Goal: Information Seeking & Learning: Compare options

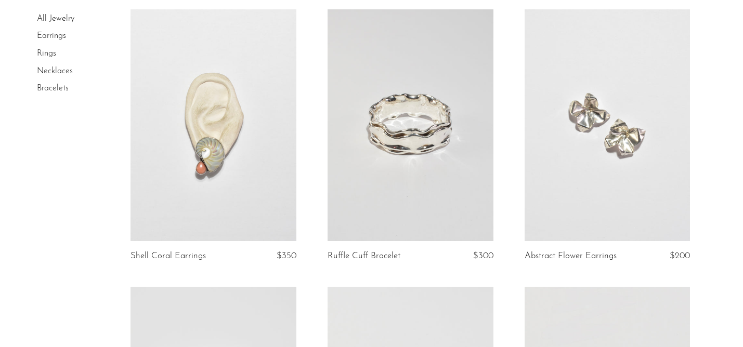
scroll to position [88, 0]
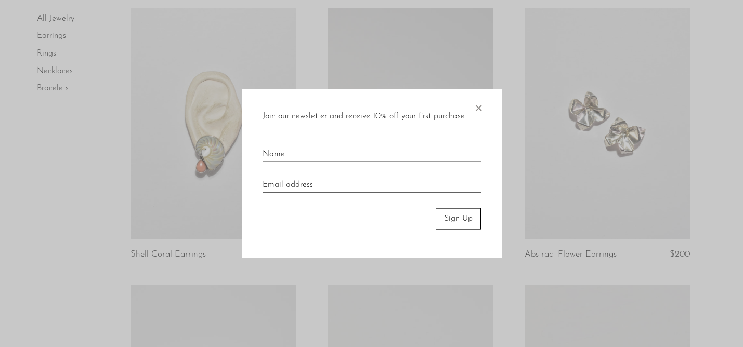
click at [480, 110] on span "×" at bounding box center [478, 105] width 10 height 33
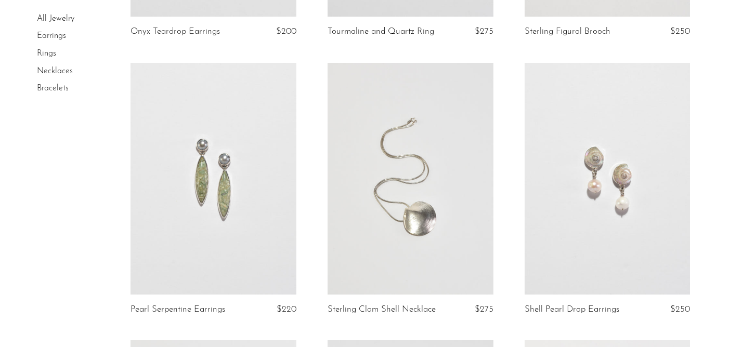
scroll to position [1154, 0]
click at [616, 202] on link at bounding box center [607, 178] width 166 height 232
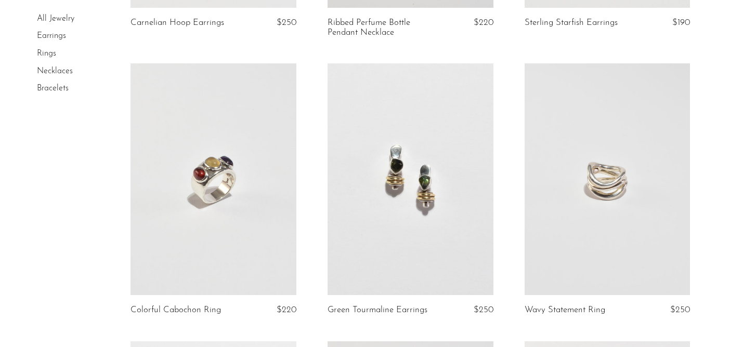
scroll to position [2563, 0]
click at [238, 238] on link at bounding box center [213, 178] width 166 height 232
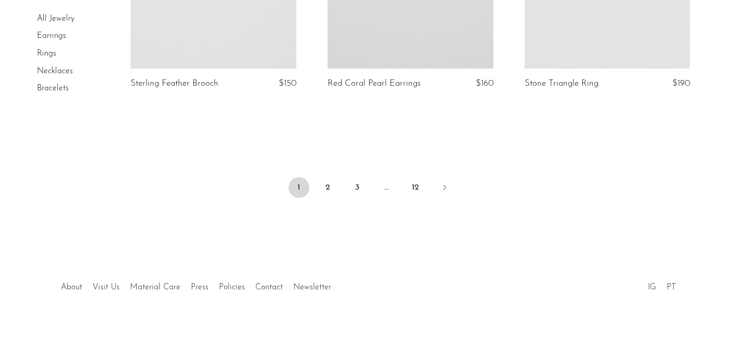
scroll to position [3355, 0]
click at [445, 187] on icon "Next" at bounding box center [444, 186] width 8 height 8
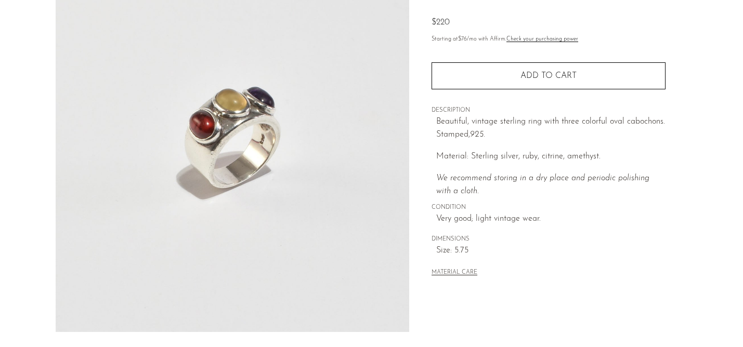
scroll to position [107, 0]
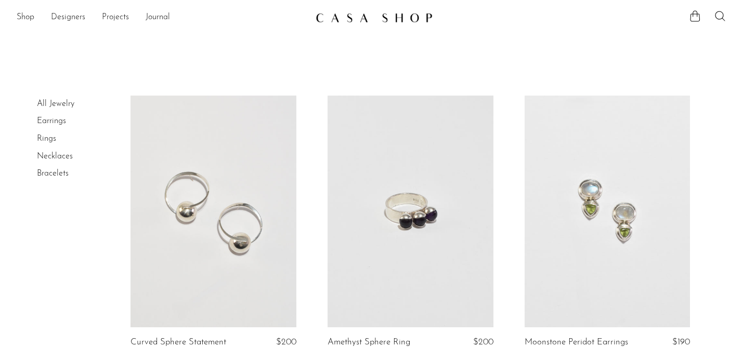
scroll to position [65, 0]
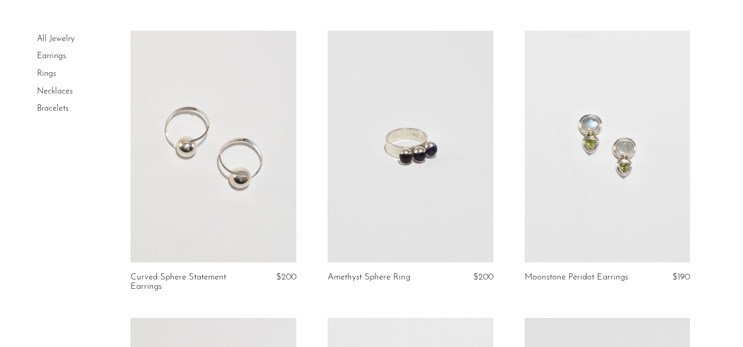
click at [509, 106] on article "Moonstone Peridot Earrings $190" at bounding box center [607, 174] width 197 height 287
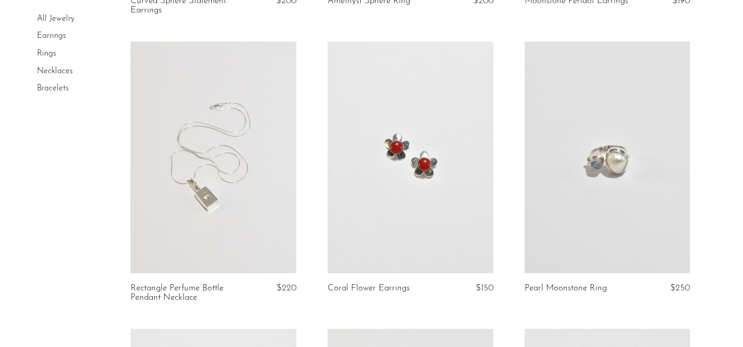
scroll to position [342, 0]
click at [627, 176] on link at bounding box center [607, 157] width 166 height 232
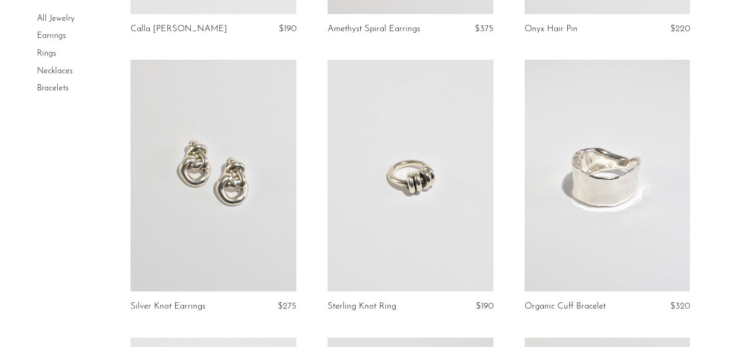
scroll to position [1725, 0]
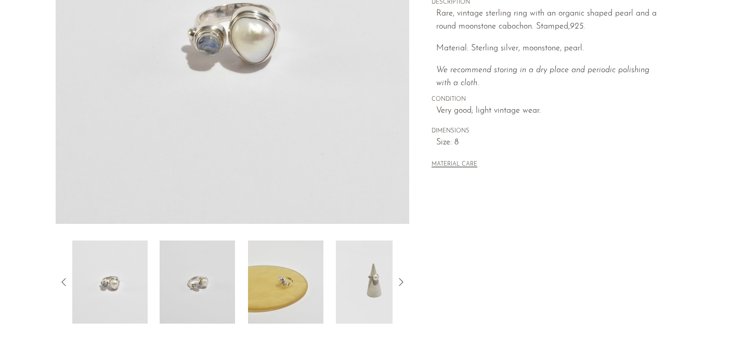
scroll to position [217, 0]
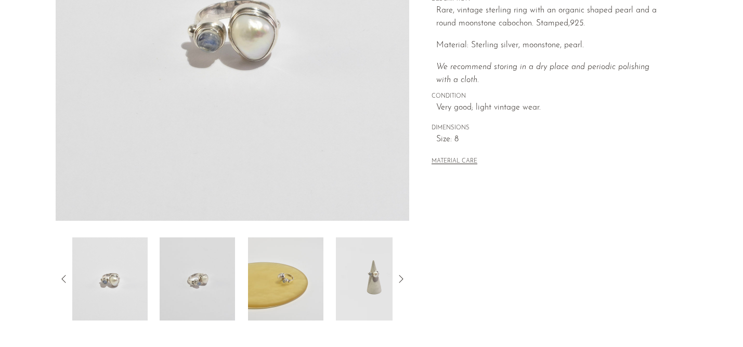
click at [397, 280] on icon at bounding box center [401, 279] width 12 height 12
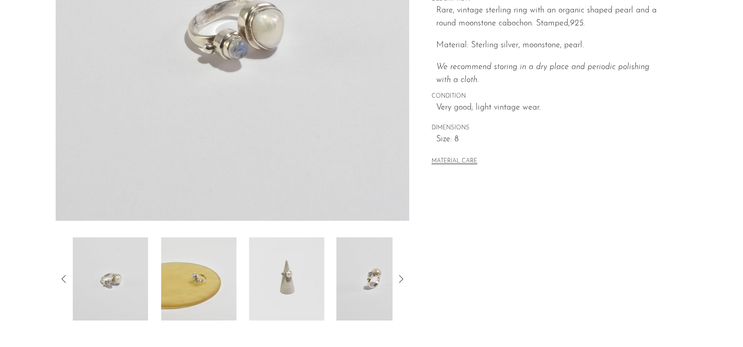
click at [397, 280] on icon at bounding box center [401, 279] width 12 height 12
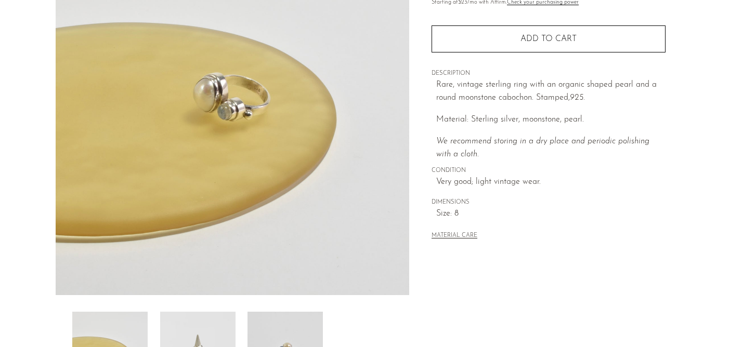
scroll to position [142, 0]
